Goal: Navigation & Orientation: Understand site structure

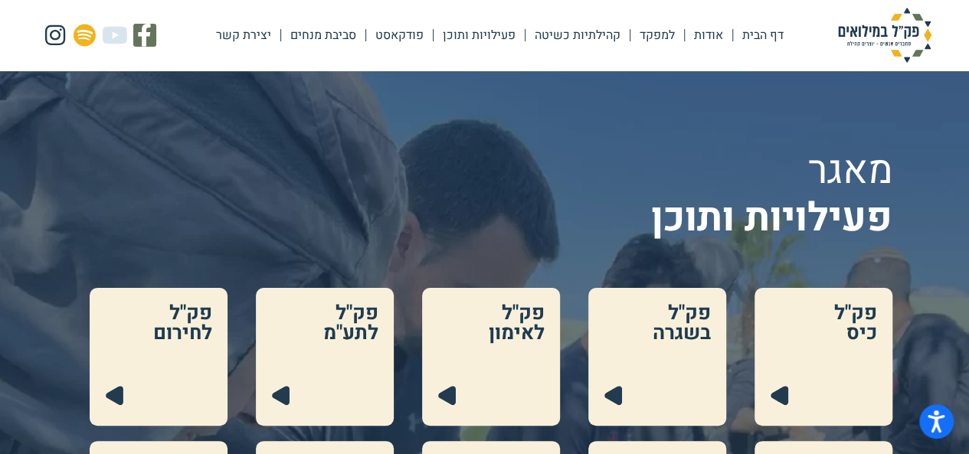
click at [695, 325] on link at bounding box center [657, 357] width 138 height 138
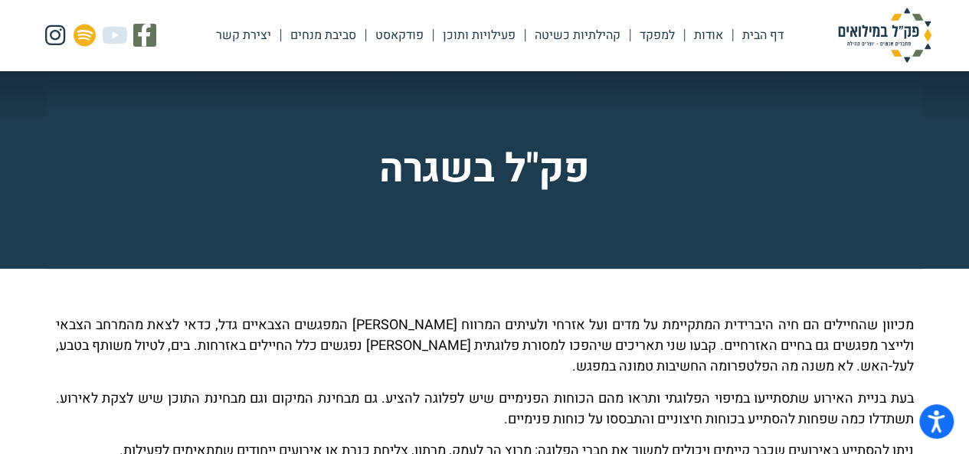
click at [485, 39] on link "פעילויות ותוכן" at bounding box center [478, 35] width 91 height 35
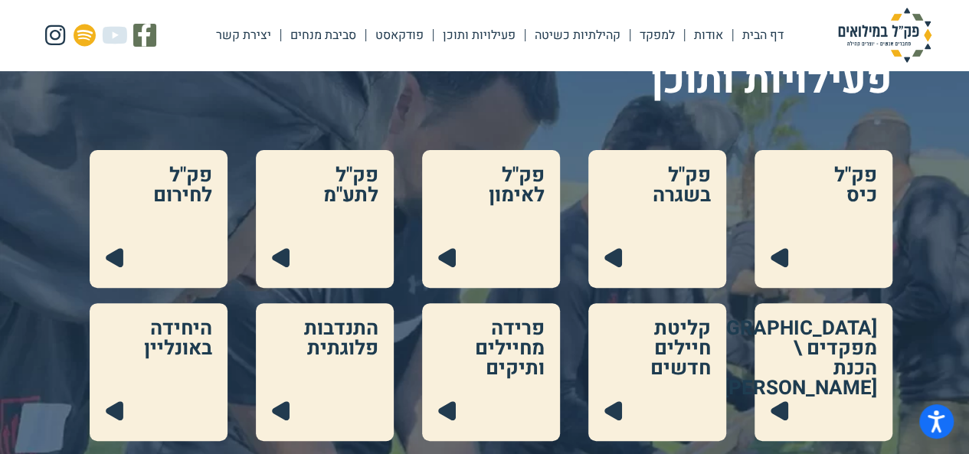
scroll to position [139, 0]
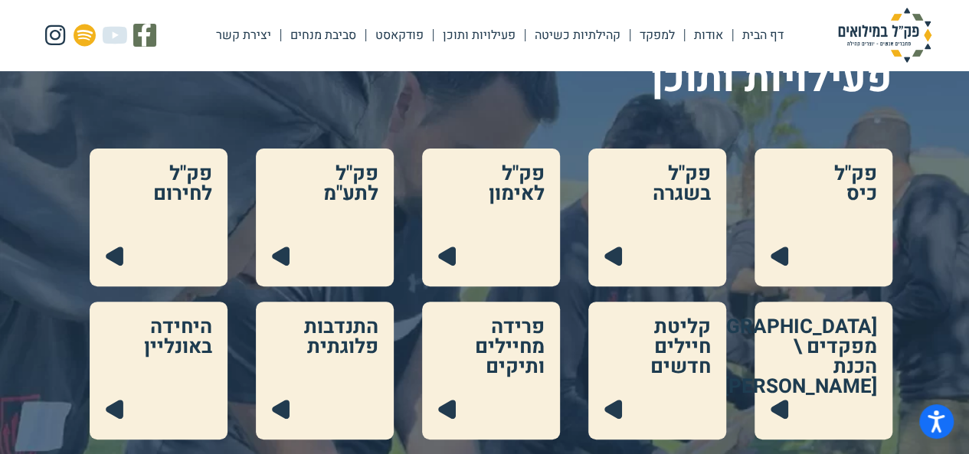
click at [835, 347] on link at bounding box center [823, 371] width 138 height 138
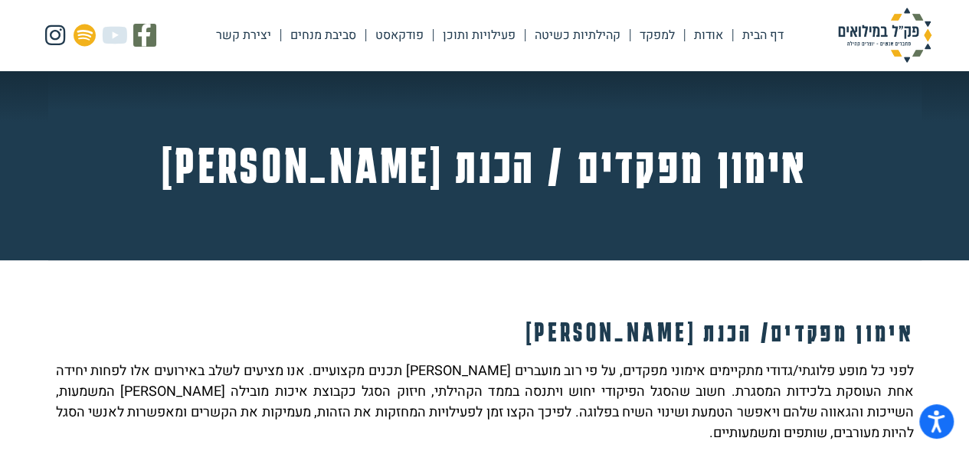
click at [710, 34] on link "אודות" at bounding box center [708, 35] width 47 height 35
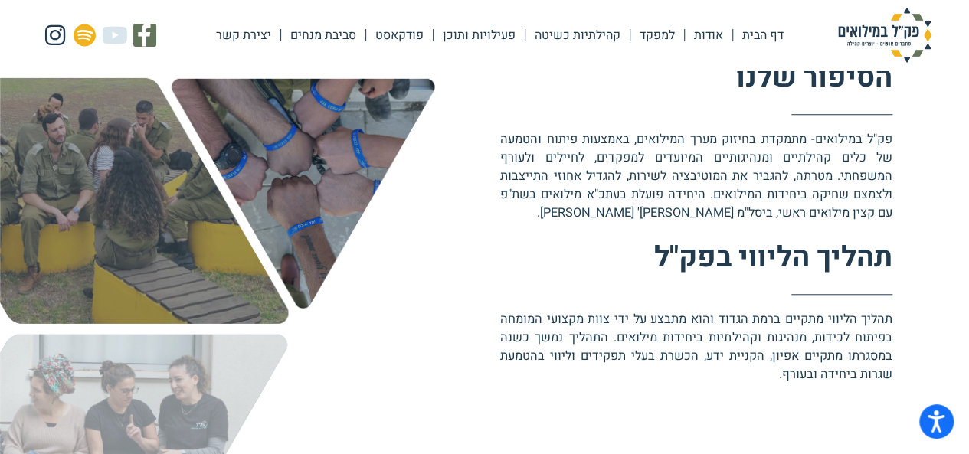
scroll to position [603, 0]
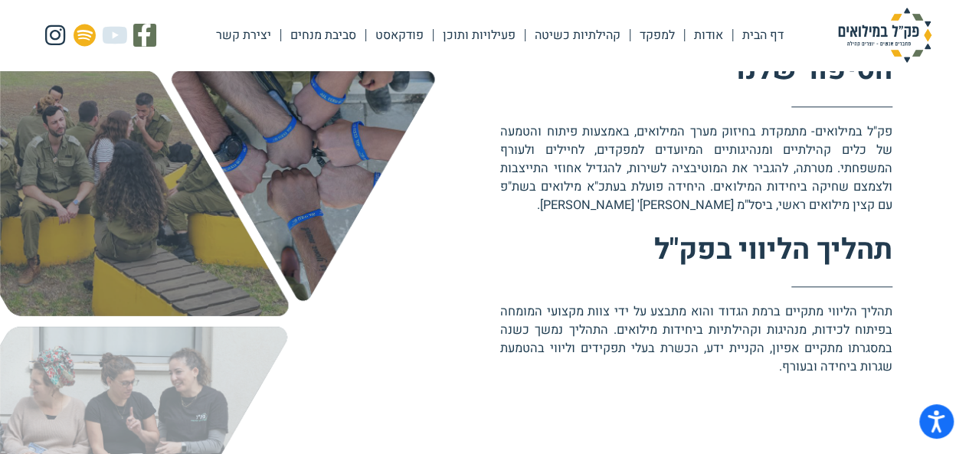
click at [485, 218] on div "הסיפור שלנו פק"ל במילואים- מתמקדת בחיזוק מערך המילואים, באמצעות פיתוח והטמעה של…" at bounding box center [672, 319] width 439 height 538
